Goal: Information Seeking & Learning: Find specific fact

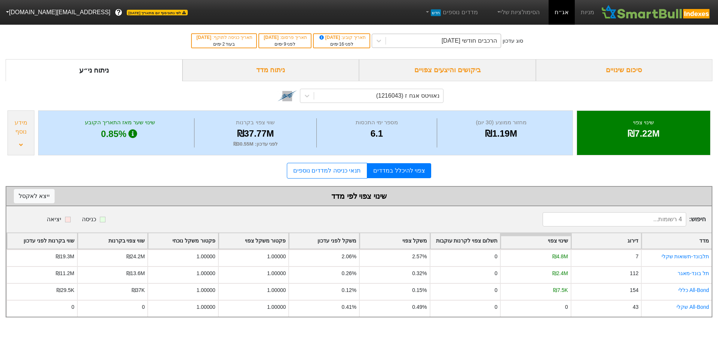
click at [429, 41] on div "הרכבים חודשי [DATE]" at bounding box center [443, 40] width 115 height 13
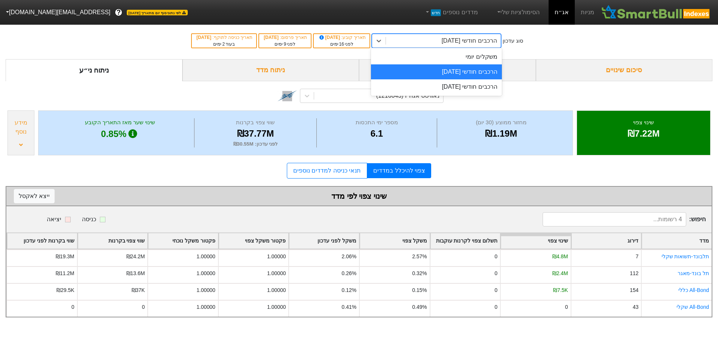
click at [422, 74] on div "הרכבים חודשי [DATE]" at bounding box center [436, 71] width 131 height 15
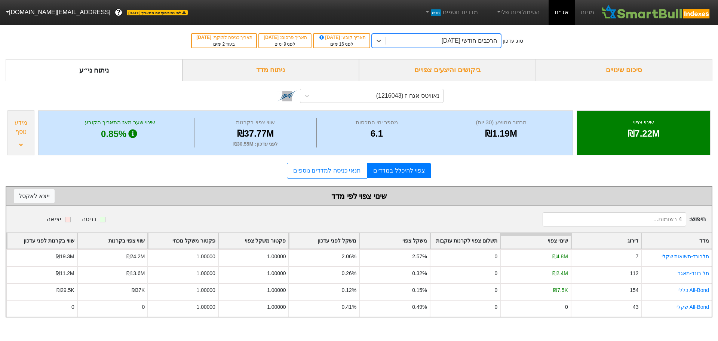
click at [427, 69] on div "ביקושים והיצעים צפויים" at bounding box center [447, 70] width 177 height 22
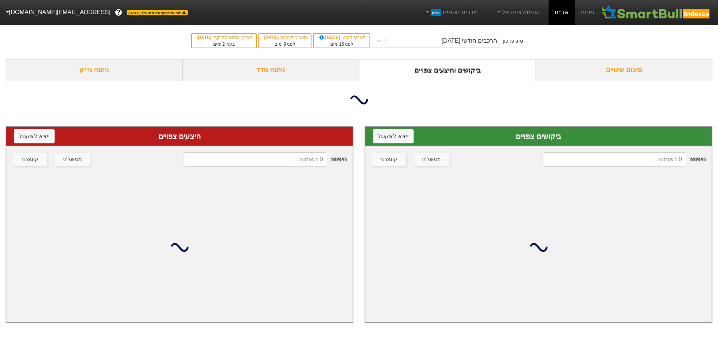
click at [600, 160] on input at bounding box center [614, 159] width 144 height 14
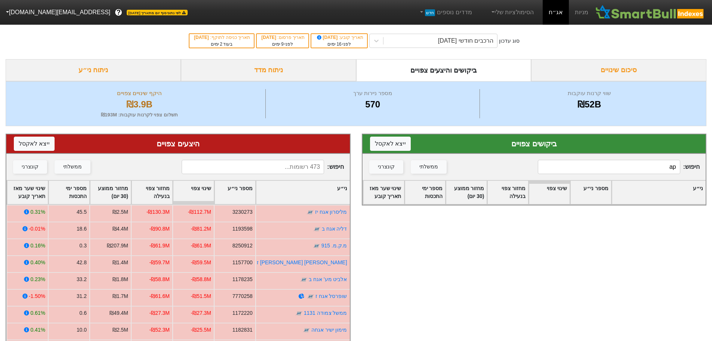
type input "a"
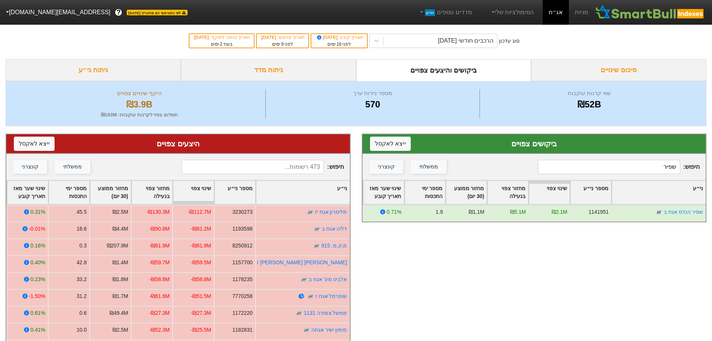
click at [591, 166] on input "שפיר" at bounding box center [609, 167] width 142 height 14
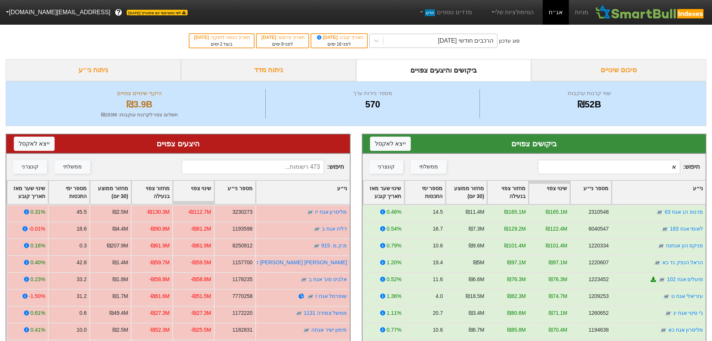
click at [469, 40] on div "הרכבים חודשי [DATE]" at bounding box center [465, 40] width 55 height 9
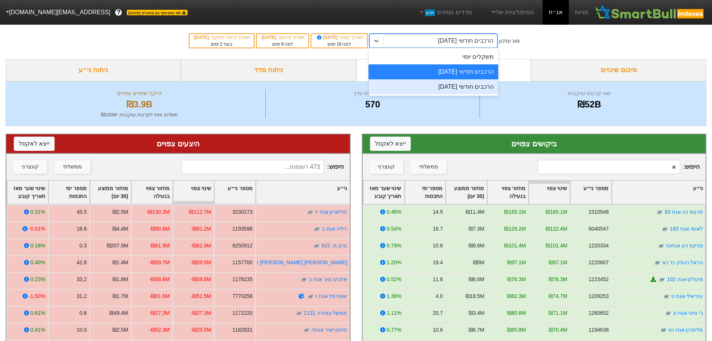
click at [460, 86] on div "הרכבים חודשי [DATE]" at bounding box center [434, 86] width 130 height 15
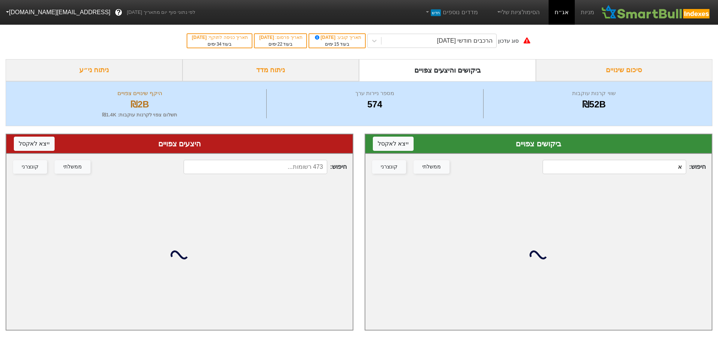
click at [636, 158] on div "חיפוש : א ממשלתי קונצרני" at bounding box center [538, 167] width 346 height 26
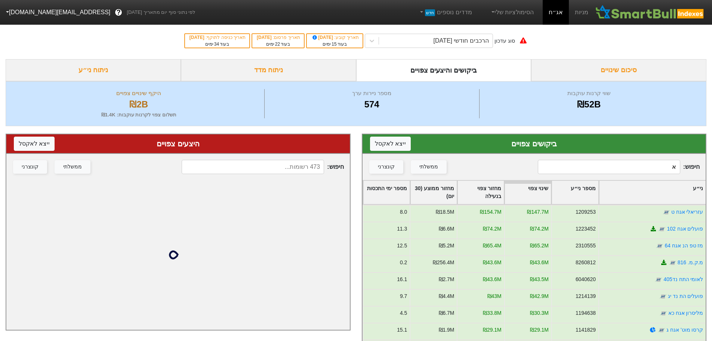
click at [641, 168] on input "א" at bounding box center [609, 167] width 142 height 14
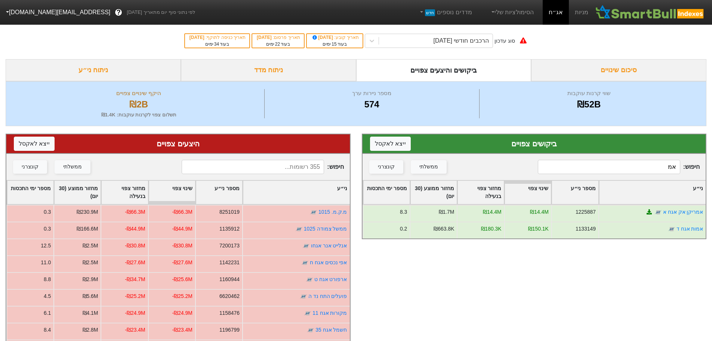
type input "אמר"
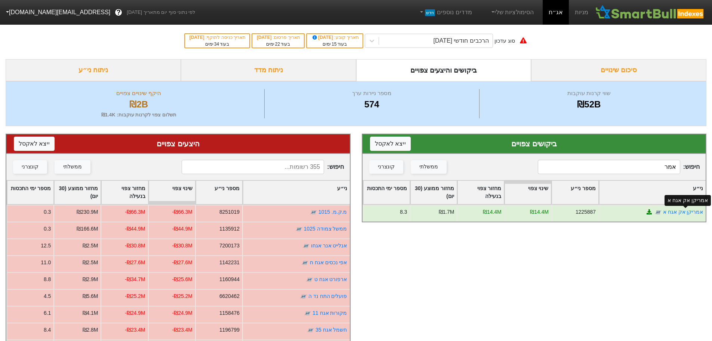
click at [684, 212] on link "אמריקן אק אגח א" at bounding box center [683, 212] width 40 height 6
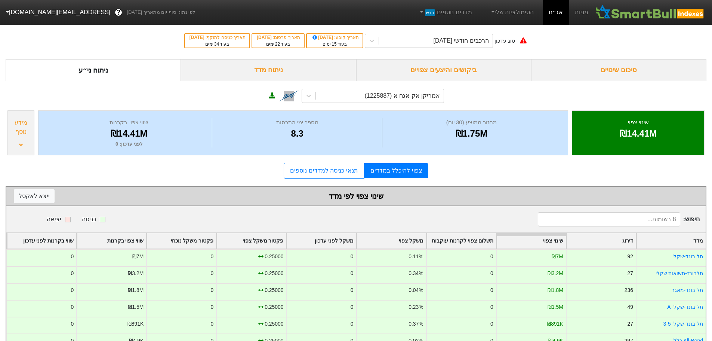
scroll to position [57, 0]
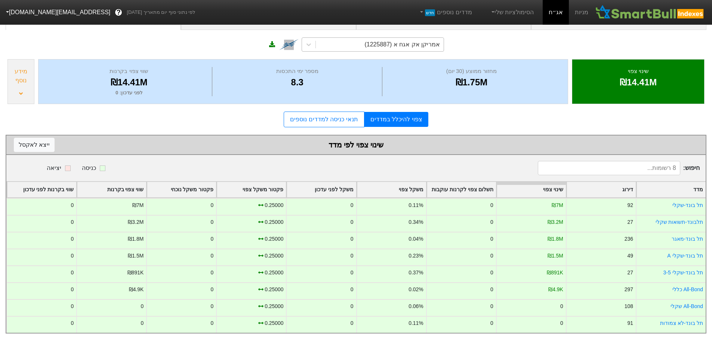
click at [410, 41] on div "אמריקן אק אגח א (1225887)" at bounding box center [402, 44] width 76 height 9
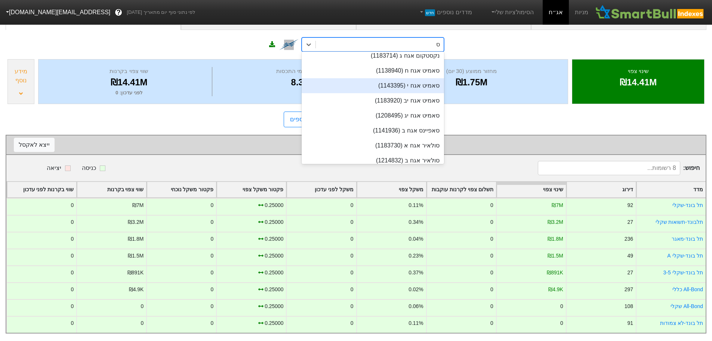
scroll to position [85, 0]
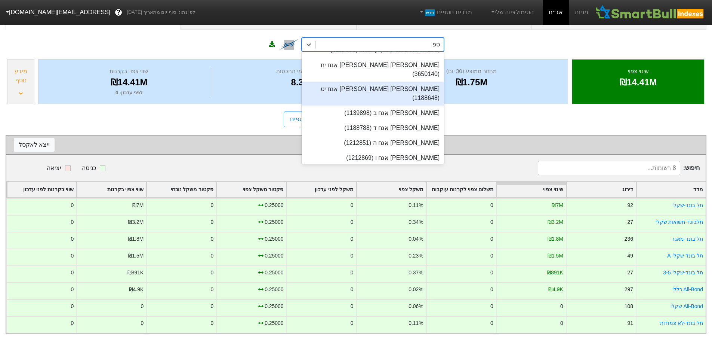
type input "ספנ"
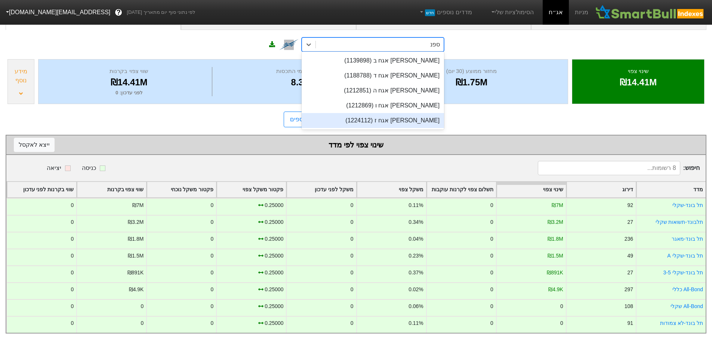
click at [403, 115] on div "[PERSON_NAME] אגח ז (1224112)" at bounding box center [373, 120] width 142 height 15
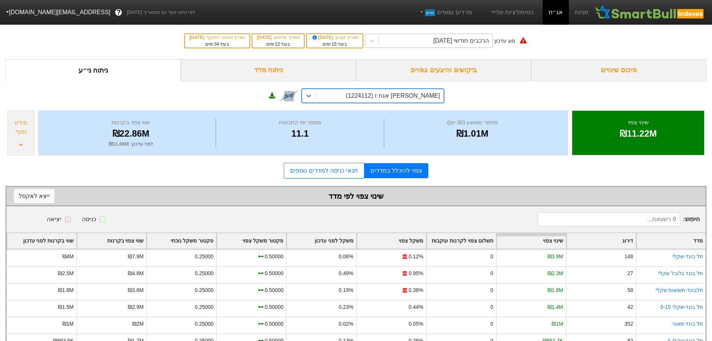
click at [473, 40] on div "הרכבים חודשי [DATE]" at bounding box center [461, 40] width 55 height 9
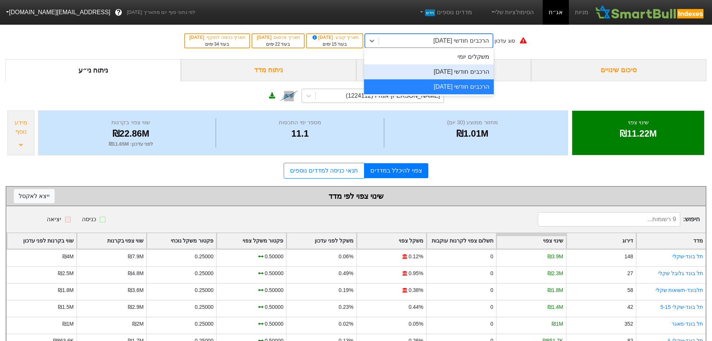
click at [452, 73] on div "הרכבים חודשי [DATE]" at bounding box center [429, 71] width 130 height 15
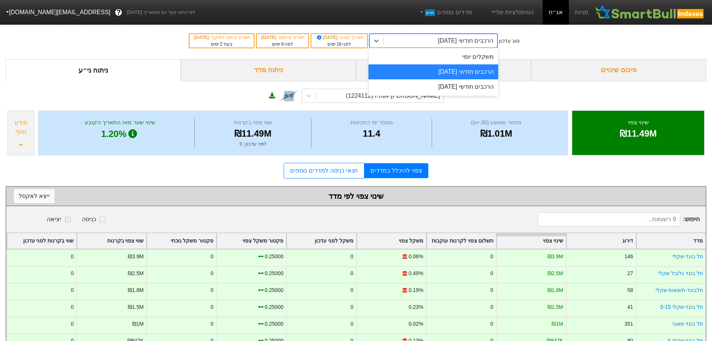
click at [473, 44] on div "הרכבים חודשי [DATE]" at bounding box center [465, 40] width 55 height 9
click at [458, 73] on div "הרכבים חודשי [DATE]" at bounding box center [434, 71] width 130 height 15
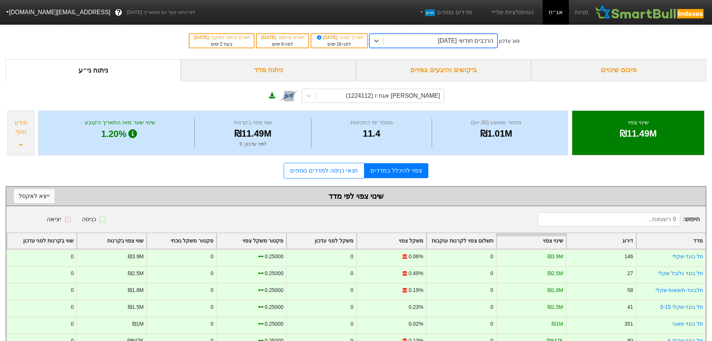
click at [462, 68] on div "ביקושים והיצעים צפויים" at bounding box center [443, 70] width 175 height 22
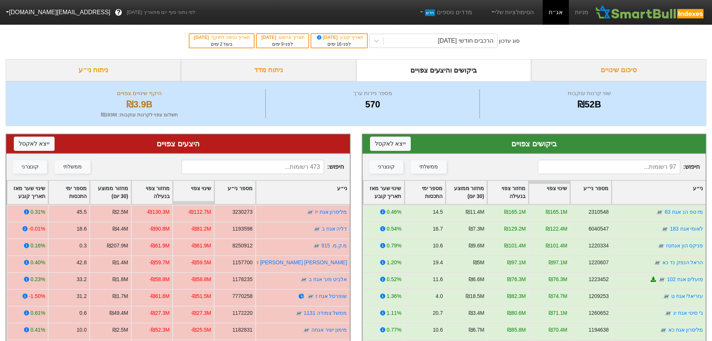
click at [293, 171] on input at bounding box center [253, 167] width 142 height 14
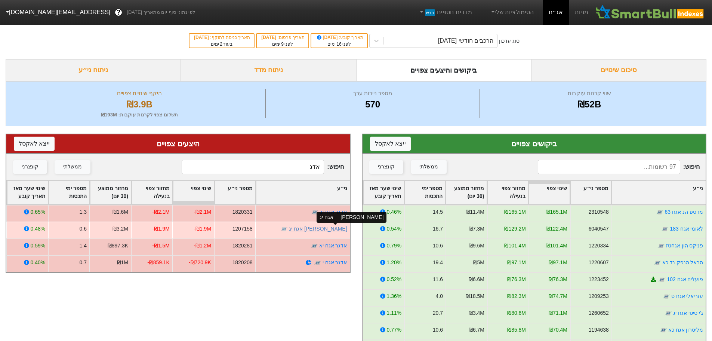
type input "אדג"
click at [335, 228] on link "[PERSON_NAME] אגח יג" at bounding box center [318, 228] width 58 height 6
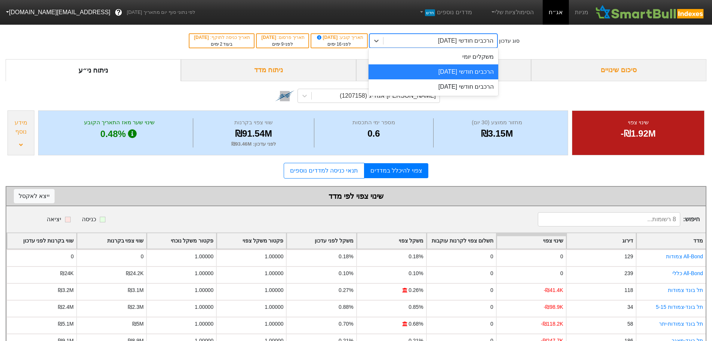
click at [451, 41] on div "הרכבים חודשי [DATE]" at bounding box center [465, 40] width 55 height 9
click at [440, 89] on div "הרכבים חודשי [DATE]" at bounding box center [434, 86] width 130 height 15
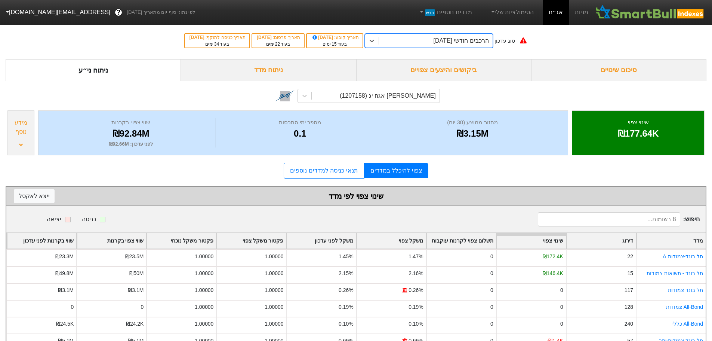
click at [471, 41] on div "הרכבים חודשי [DATE]" at bounding box center [461, 40] width 55 height 9
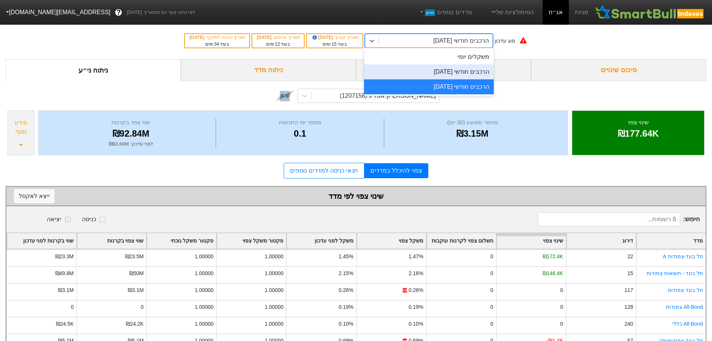
click at [465, 71] on div "הרכבים חודשי [DATE]" at bounding box center [429, 71] width 130 height 15
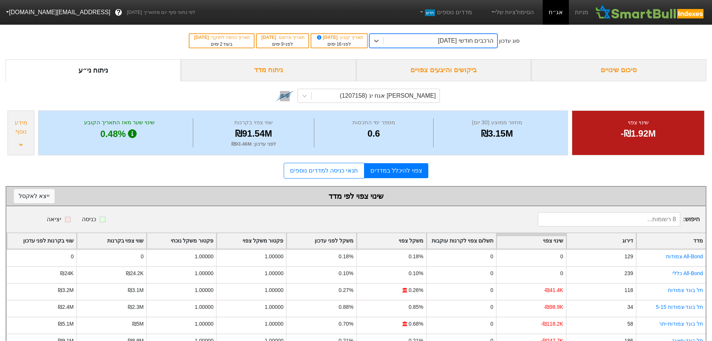
click at [419, 43] on div "הרכבים חודשי [DATE]" at bounding box center [441, 40] width 114 height 13
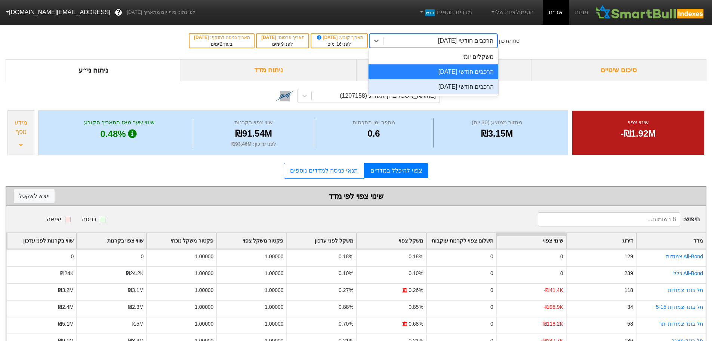
click at [416, 89] on div "הרכבים חודשי [DATE]" at bounding box center [434, 86] width 130 height 15
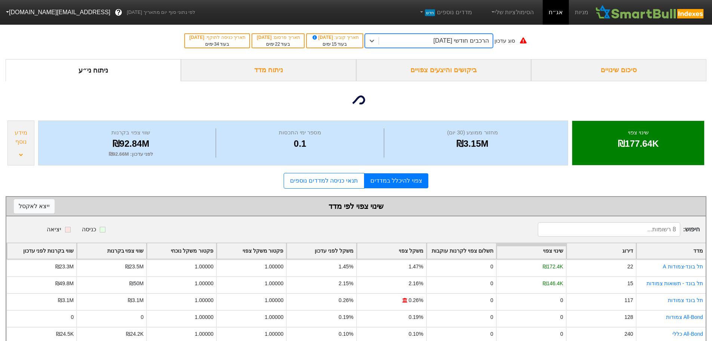
click at [437, 71] on div "ביקושים והיצעים צפויים" at bounding box center [443, 70] width 175 height 22
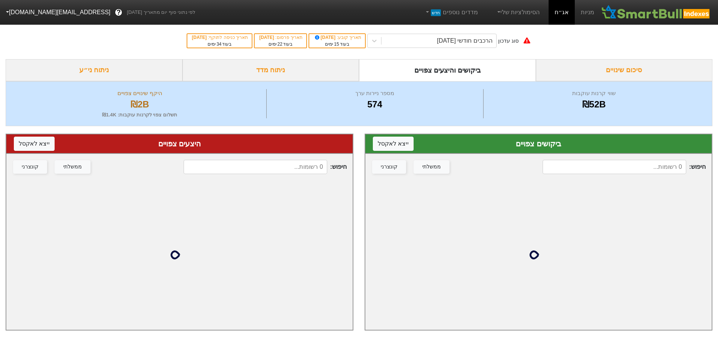
click at [273, 164] on input at bounding box center [256, 167] width 144 height 14
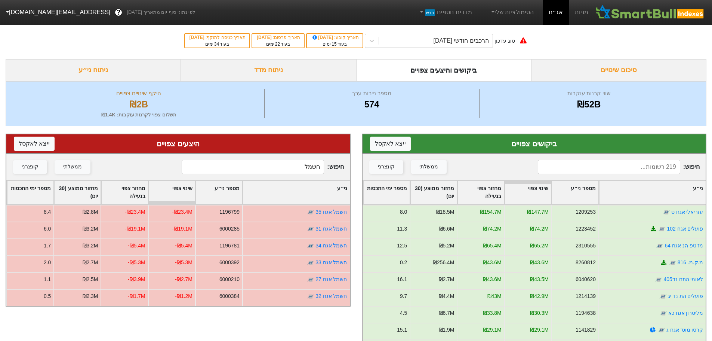
click at [290, 170] on input "חשמל" at bounding box center [253, 167] width 142 height 14
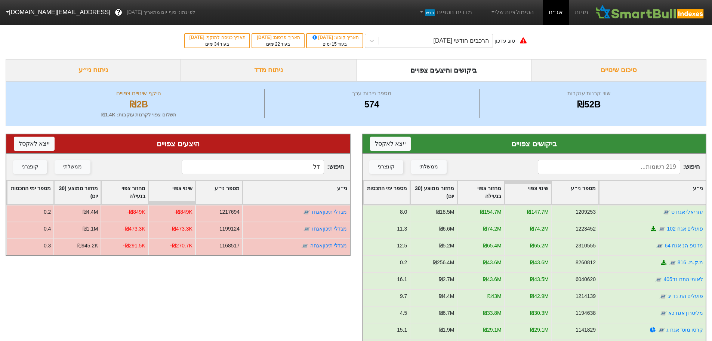
type input "ד"
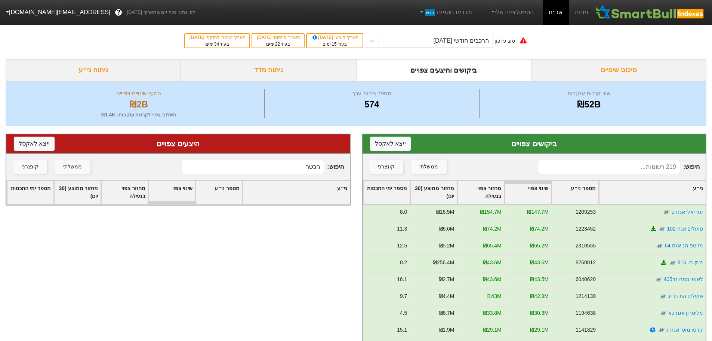
type input "הכשר"
click at [649, 166] on input at bounding box center [609, 167] width 142 height 14
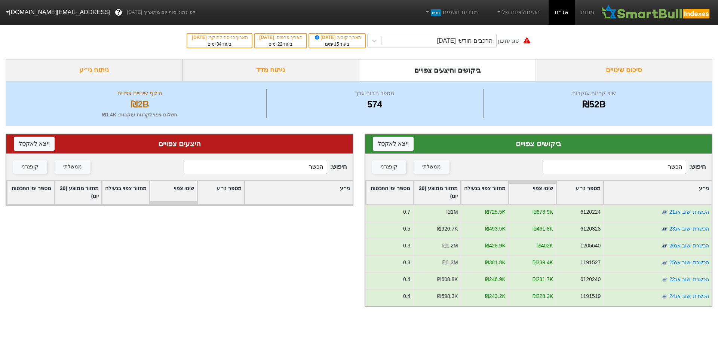
type input "הכשר"
